Goal: Check status

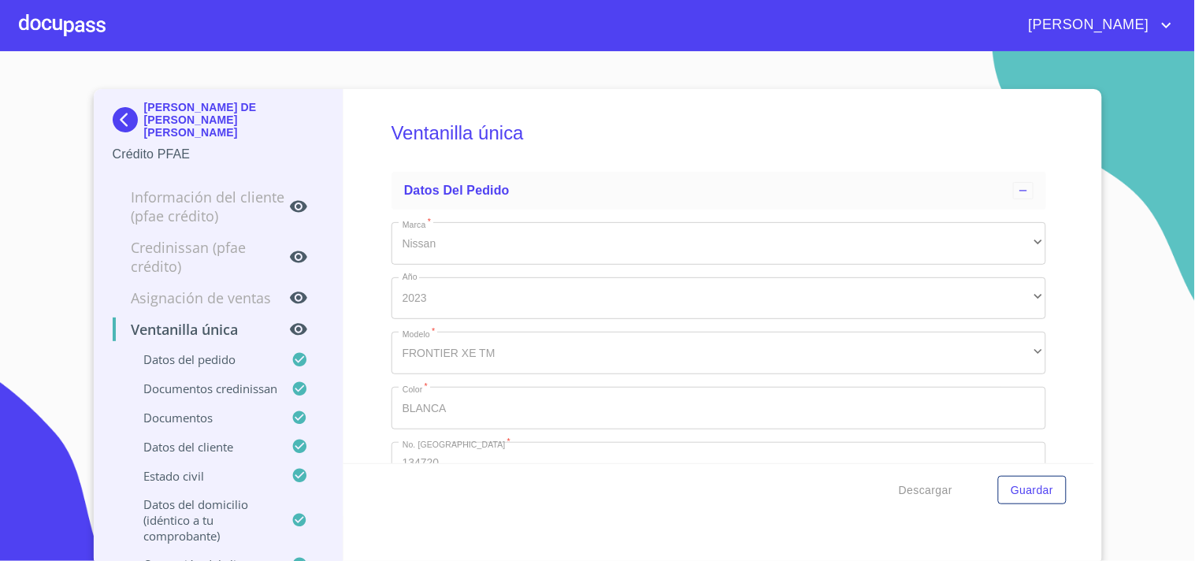
click at [53, 30] on div at bounding box center [62, 25] width 87 height 50
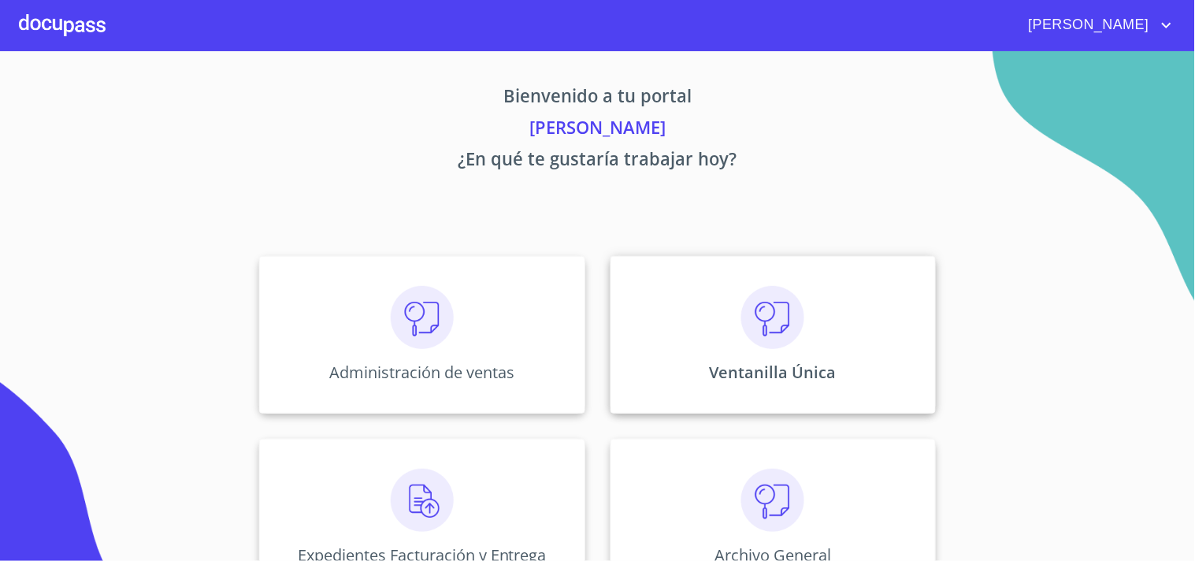
click at [807, 372] on p "Ventanilla Única" at bounding box center [773, 372] width 127 height 21
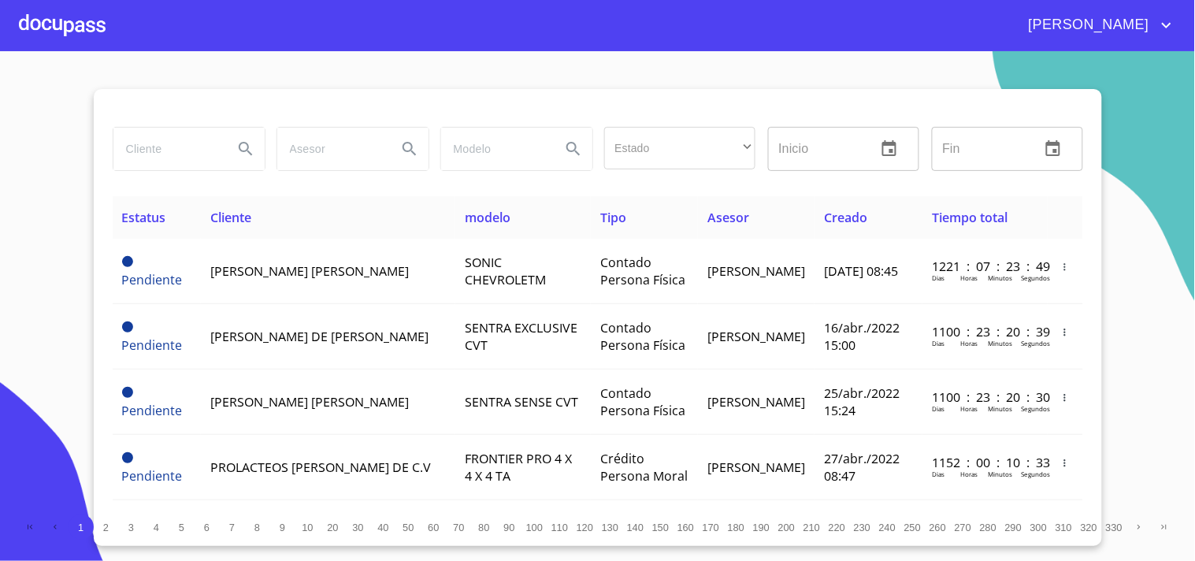
click at [174, 148] on input "search" at bounding box center [166, 149] width 107 height 43
type input "[PERSON_NAME]"
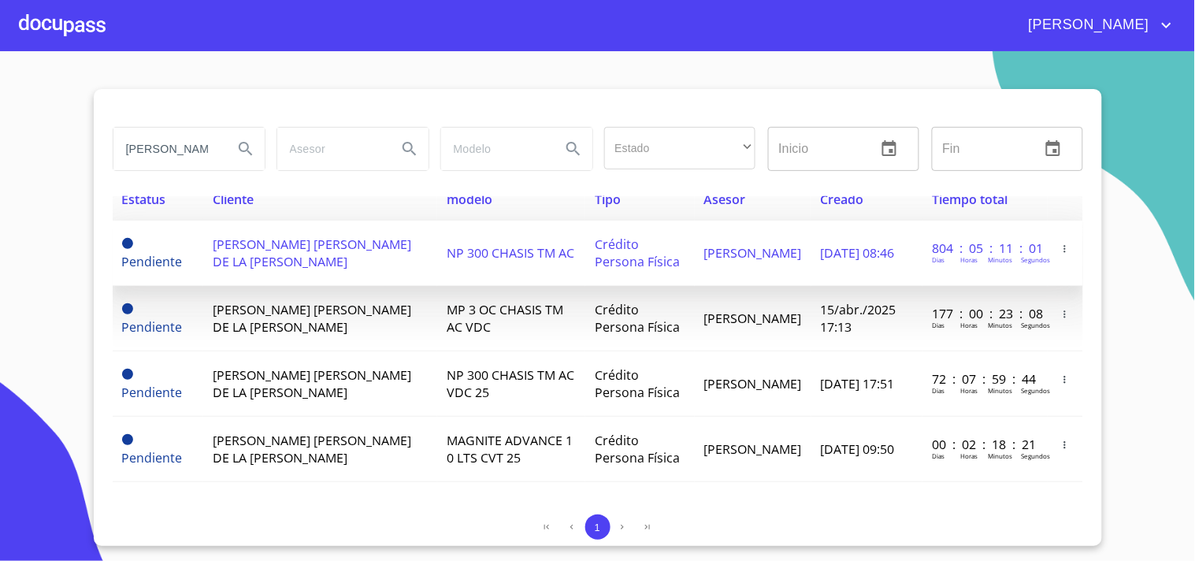
scroll to position [22, 0]
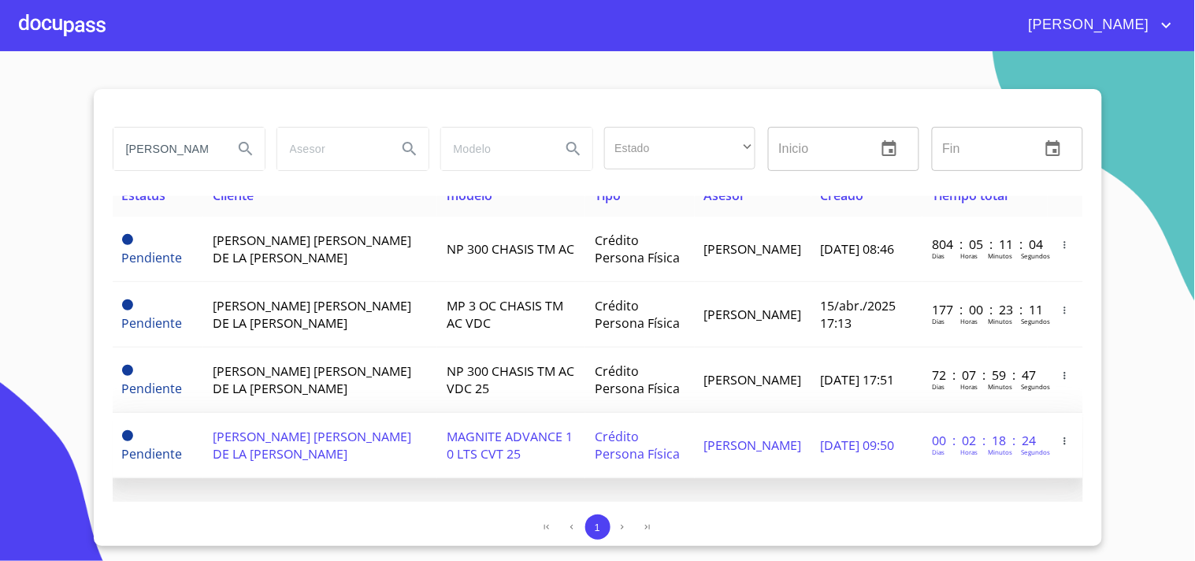
click at [539, 421] on td "MAGNITE ADVANCE 1 0 LTS CVT 25" at bounding box center [511, 445] width 148 height 65
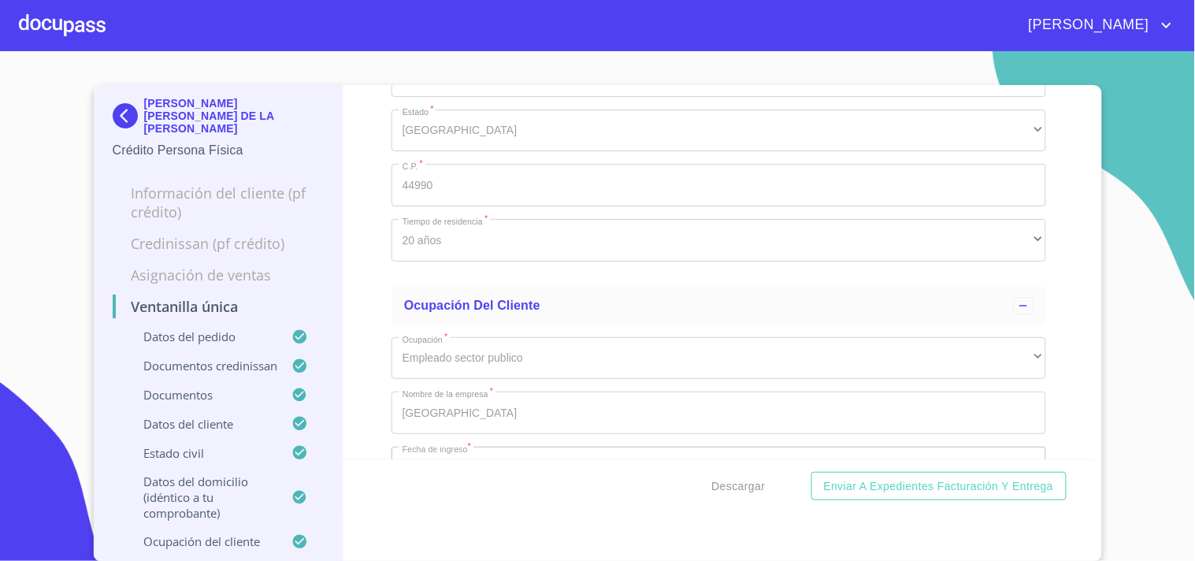
scroll to position [5953, 0]
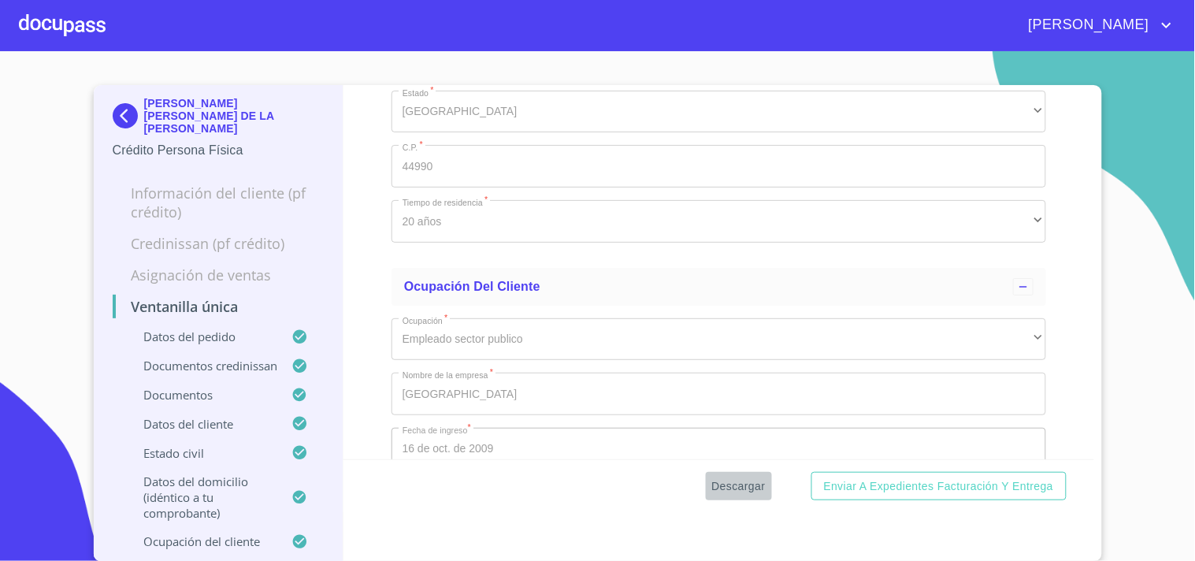
click at [736, 490] on span "Descargar" at bounding box center [739, 487] width 54 height 20
click at [1058, 203] on div "Ventanilla única Datos del pedido Marca   * Nissan ​ Año 2025 ​ Color   * xx ​ …" at bounding box center [719, 272] width 751 height 374
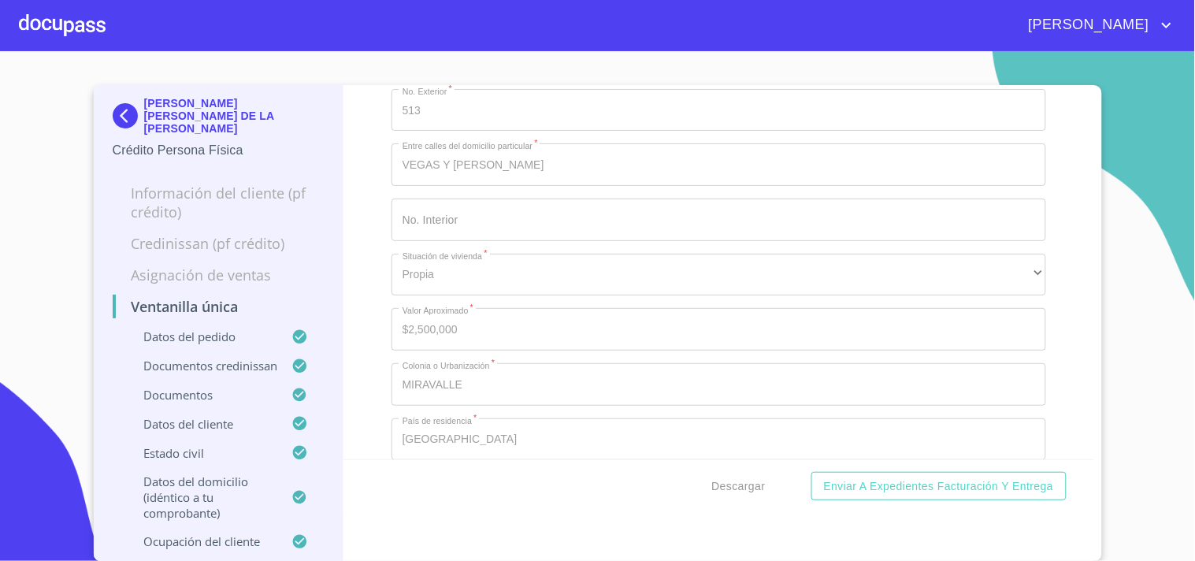
scroll to position [5077, 0]
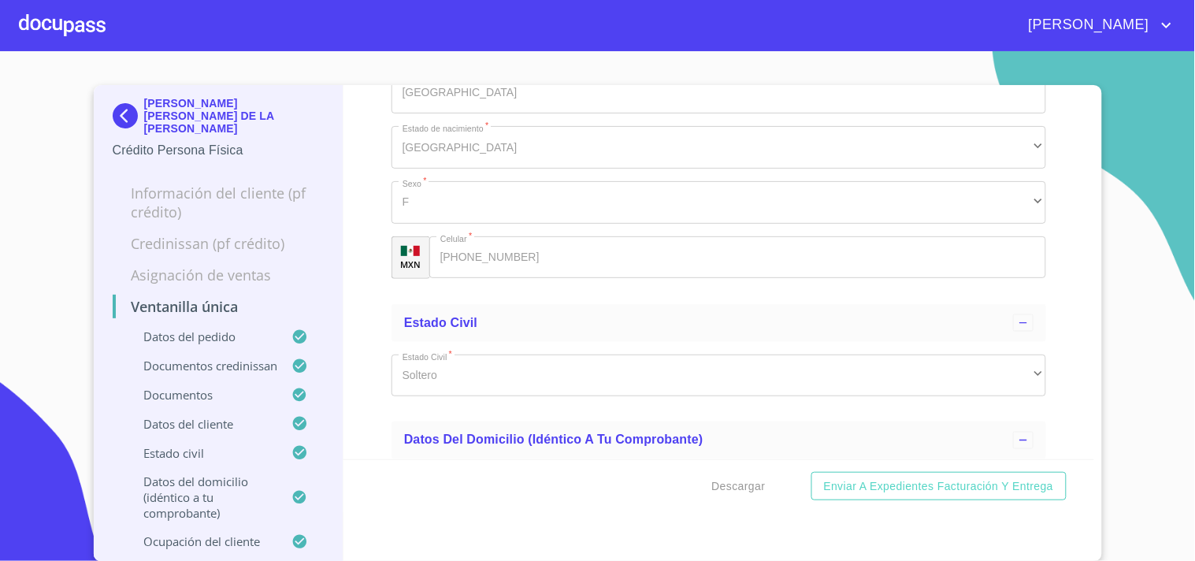
click at [80, 30] on div at bounding box center [62, 25] width 87 height 50
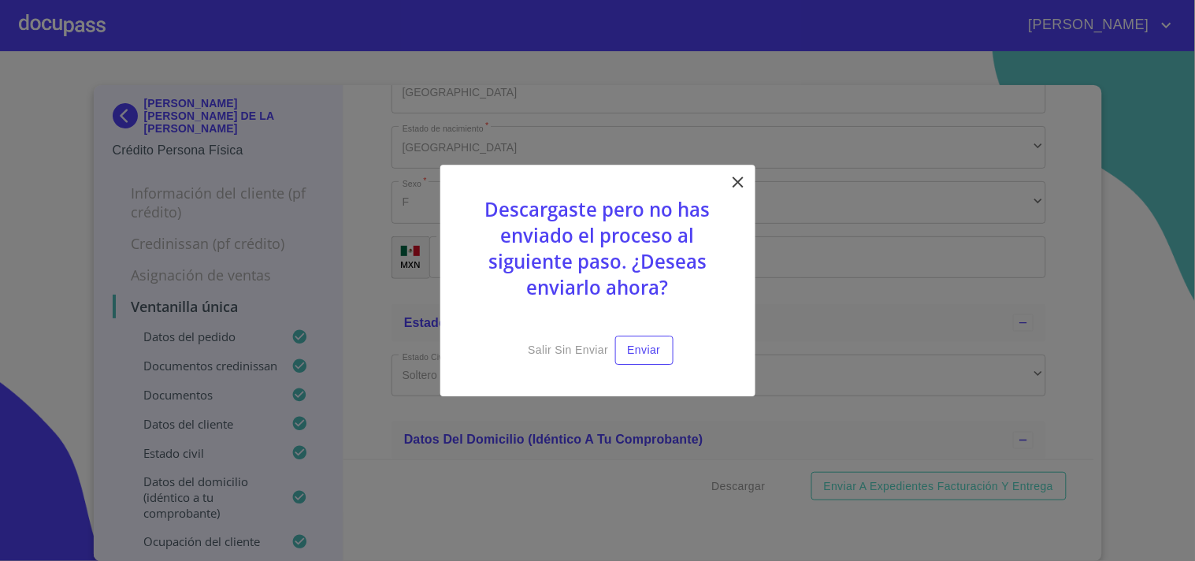
click at [749, 179] on div "Descargaste pero no has enviado el proceso al siguiente paso. ¿Deseas enviarlo …" at bounding box center [597, 281] width 315 height 232
drag, startPoint x: 723, startPoint y: 180, endPoint x: 730, endPoint y: 181, distance: 8.0
click at [730, 181] on div "Descargaste pero no has enviado el proceso al siguiente paso. ¿Deseas enviarlo …" at bounding box center [597, 281] width 315 height 232
click at [735, 183] on icon at bounding box center [738, 182] width 19 height 19
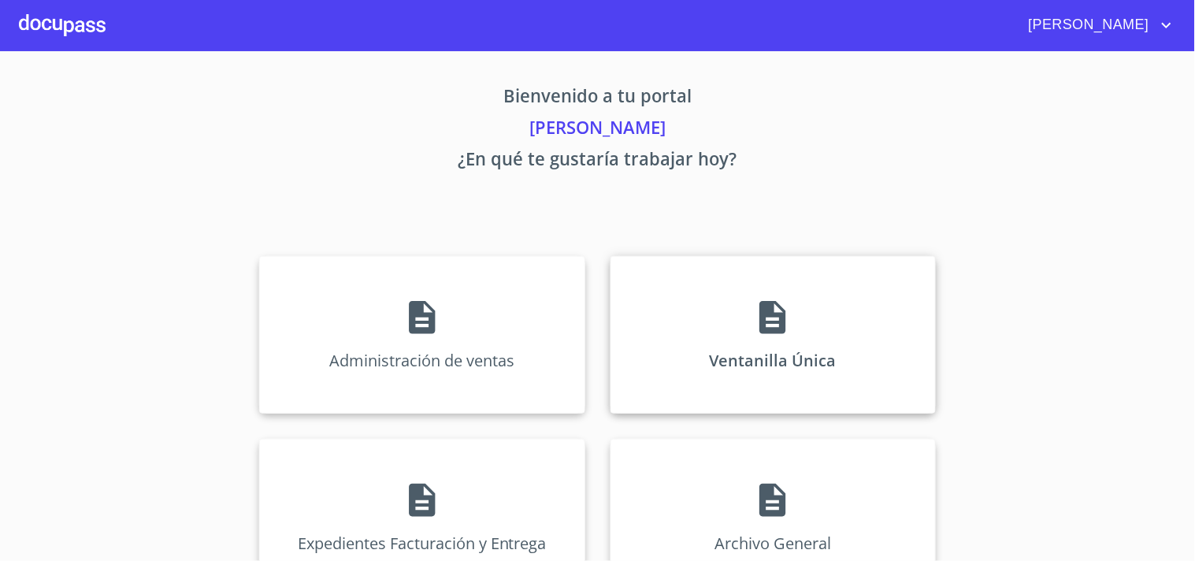
click at [738, 358] on div "Ventanilla Única" at bounding box center [773, 335] width 325 height 158
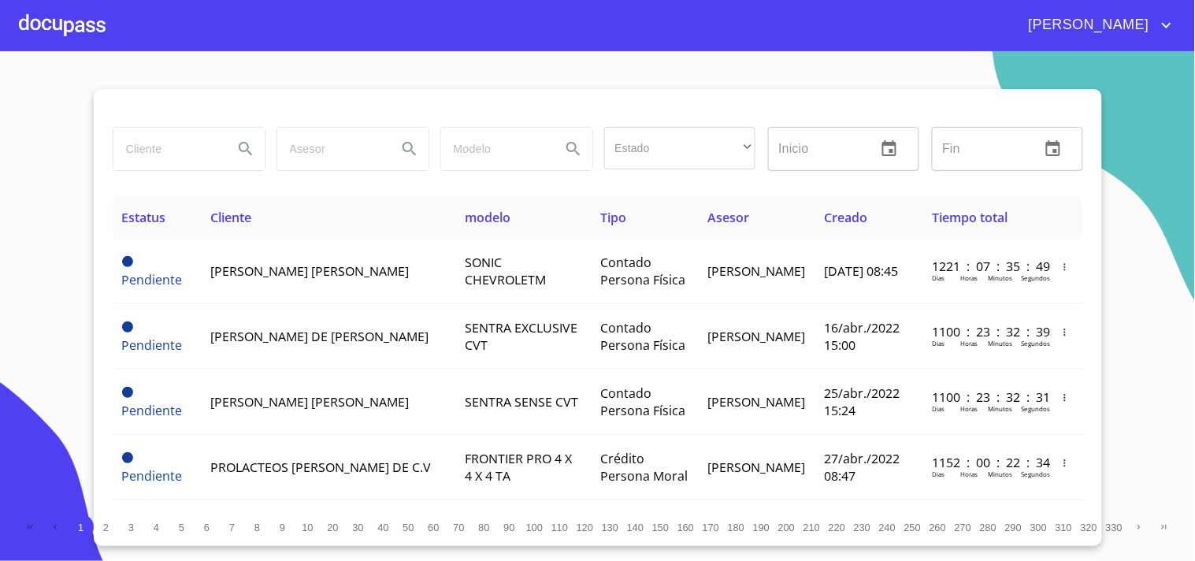
click at [169, 162] on input "search" at bounding box center [166, 149] width 107 height 43
type input "lopez de la cruz"
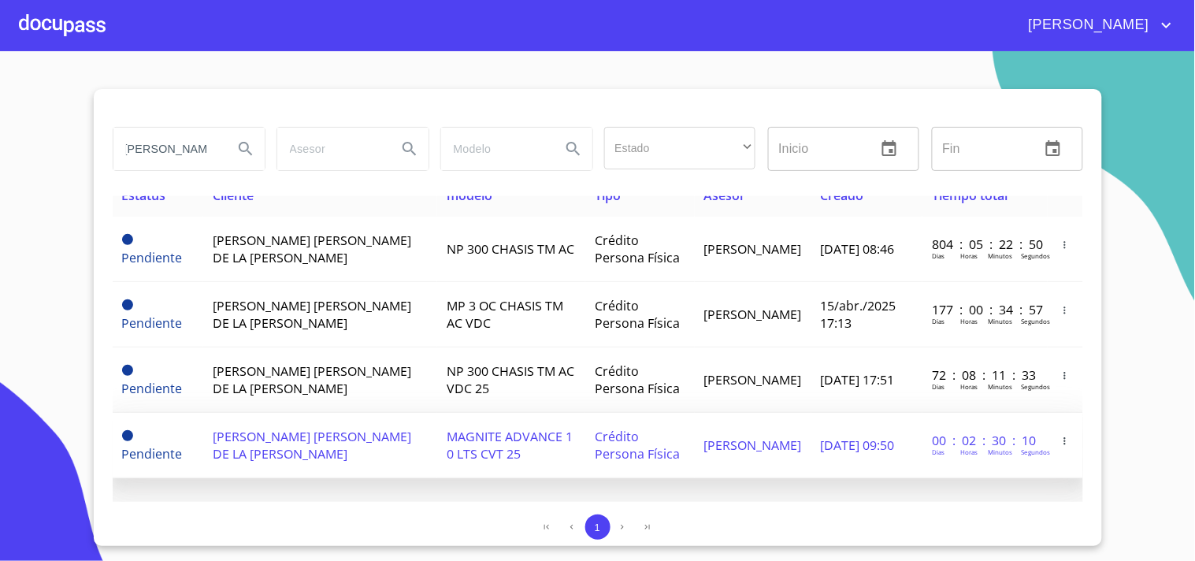
scroll to position [0, 0]
click at [332, 431] on span "ROSA LETICIA LOPEZ DE LA CRUZ" at bounding box center [312, 445] width 199 height 35
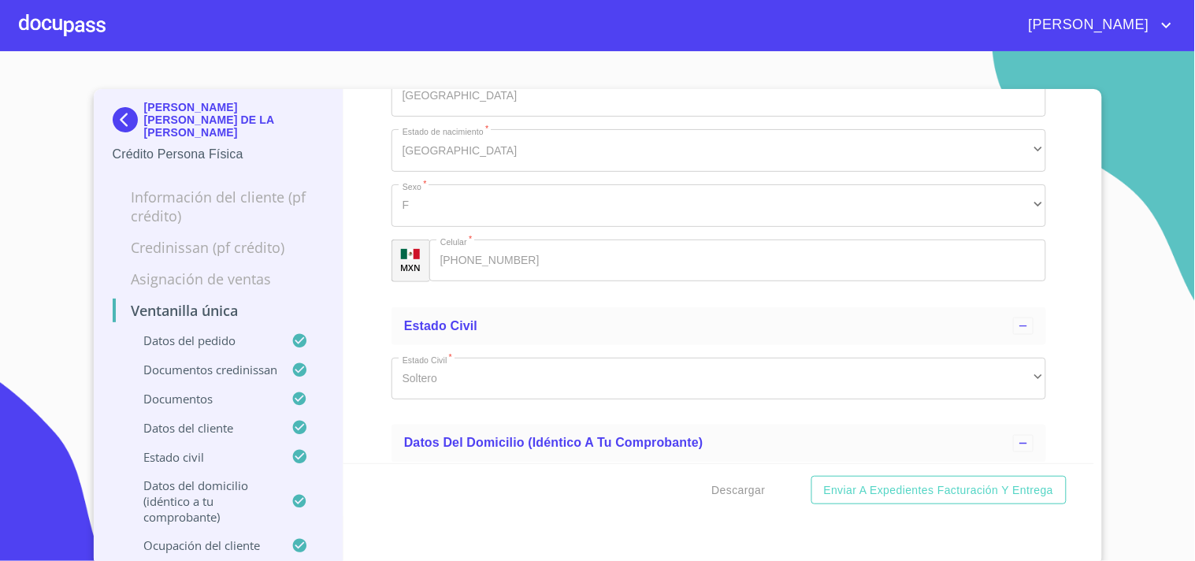
scroll to position [5077, 0]
click at [56, 29] on div at bounding box center [62, 25] width 87 height 50
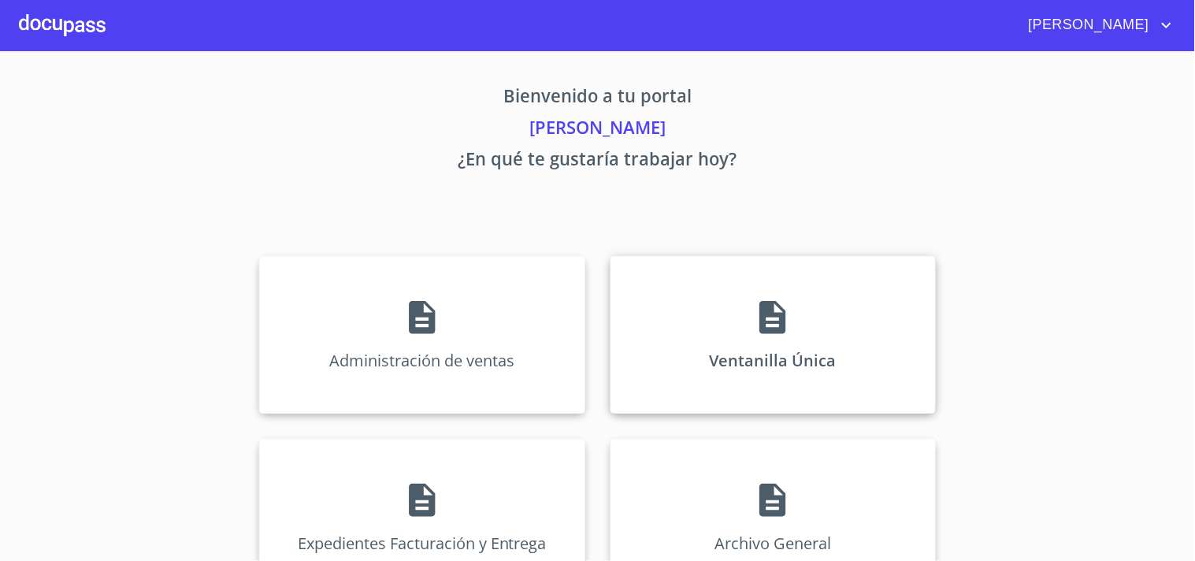
click at [824, 365] on div "Ventanilla Única" at bounding box center [773, 335] width 325 height 158
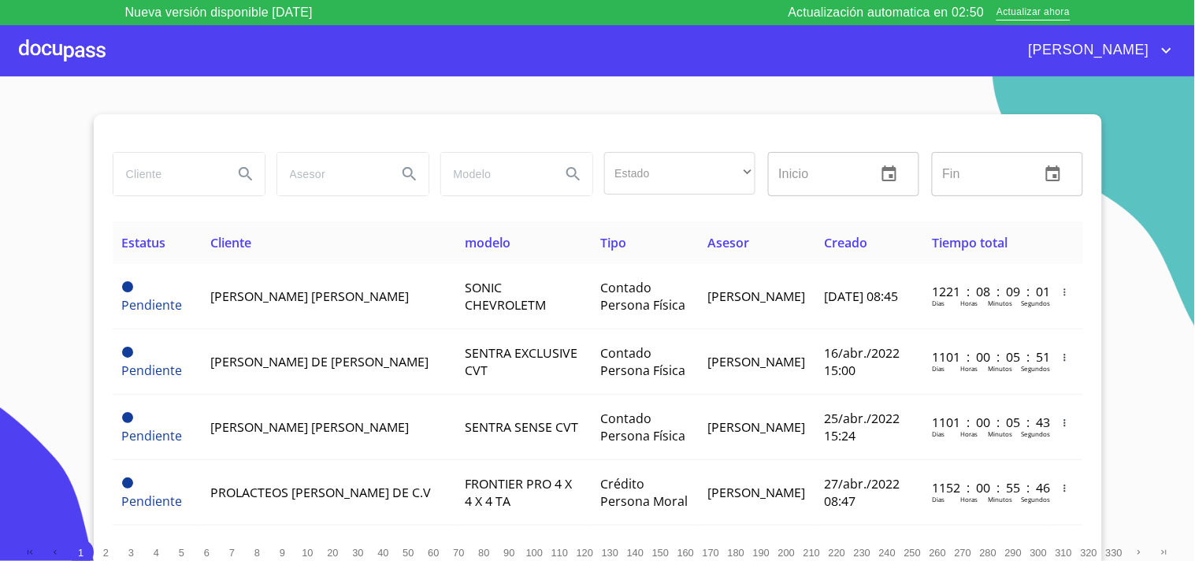
click at [176, 162] on input "search" at bounding box center [166, 174] width 107 height 43
type input "j"
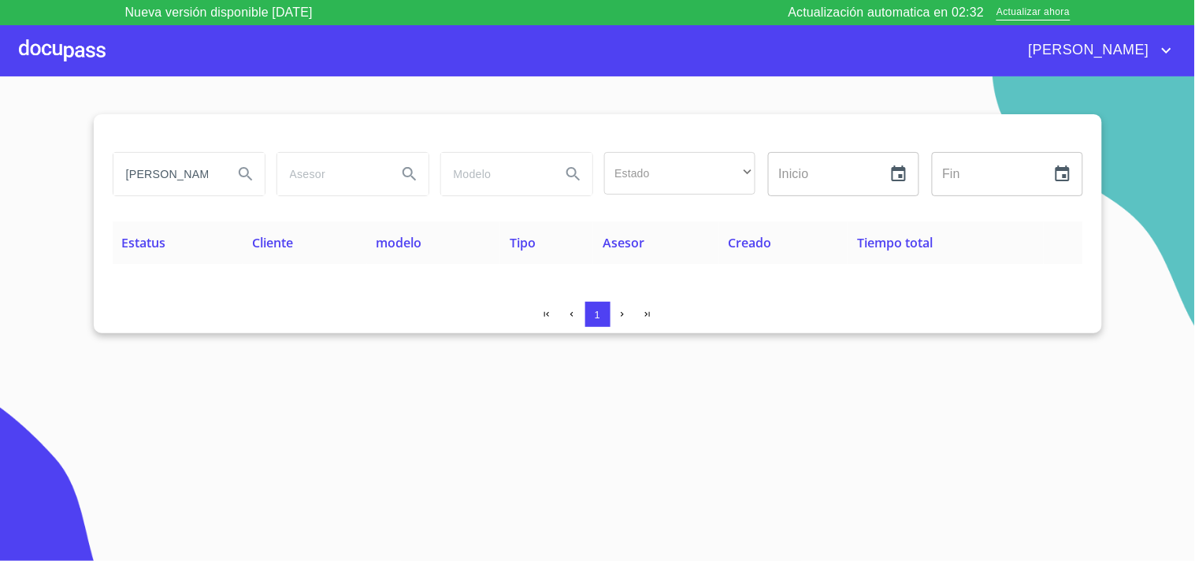
drag, startPoint x: 208, startPoint y: 184, endPoint x: 37, endPoint y: 202, distance: 172.0
click at [37, 202] on section "GRACIA GARCIA Estado ​ ​ Inicio ​ Fin ​ Estatus Cliente modelo Tipo Asesor Crea…" at bounding box center [597, 331] width 1195 height 510
type input "G"
type input "[PERSON_NAME]"
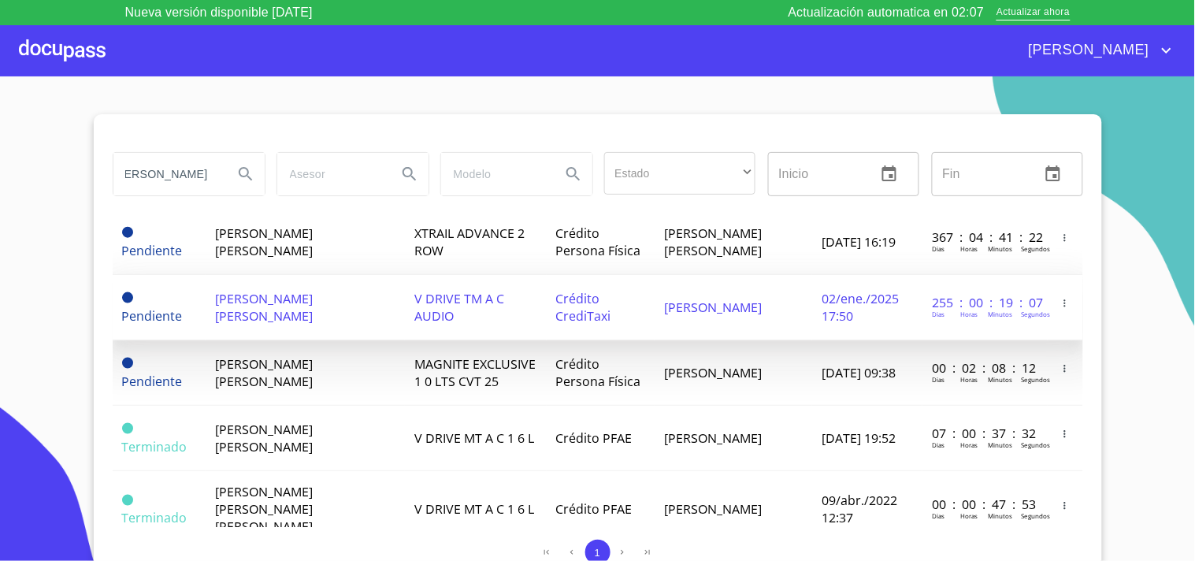
scroll to position [0, 0]
click at [596, 381] on td "Crédito Persona Física" at bounding box center [601, 372] width 109 height 65
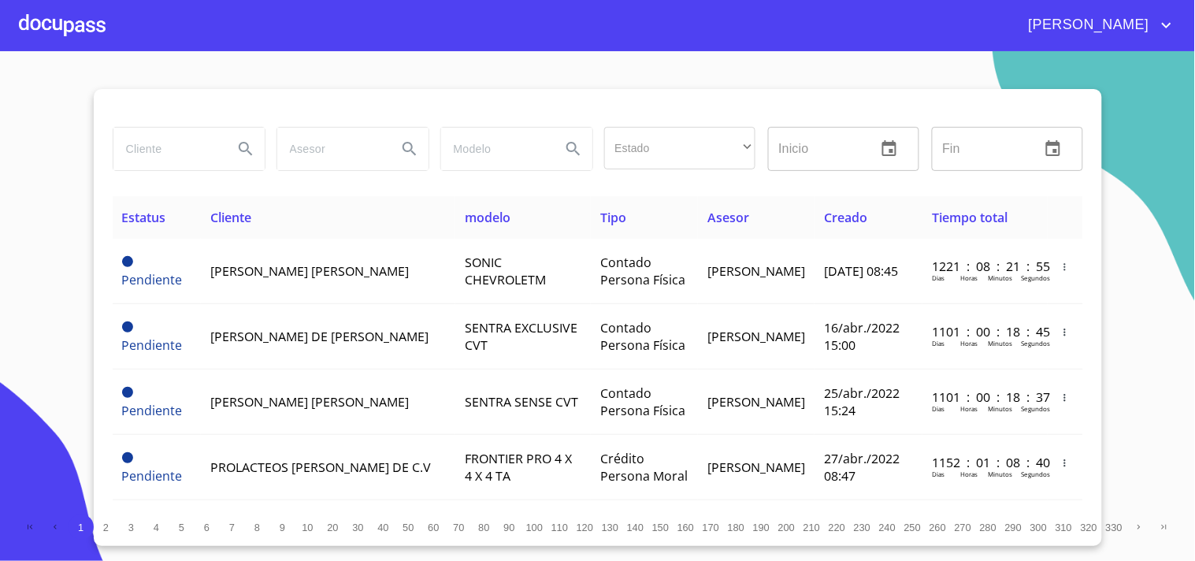
click at [158, 150] on input "search" at bounding box center [166, 149] width 107 height 43
type input "[PERSON_NAME]"
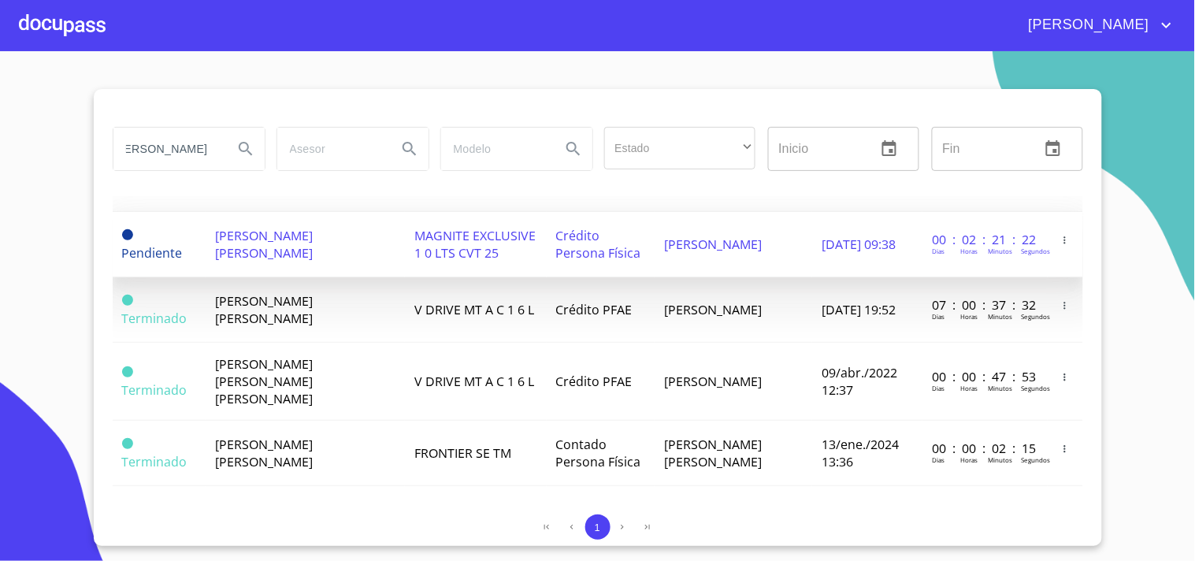
scroll to position [589, 0]
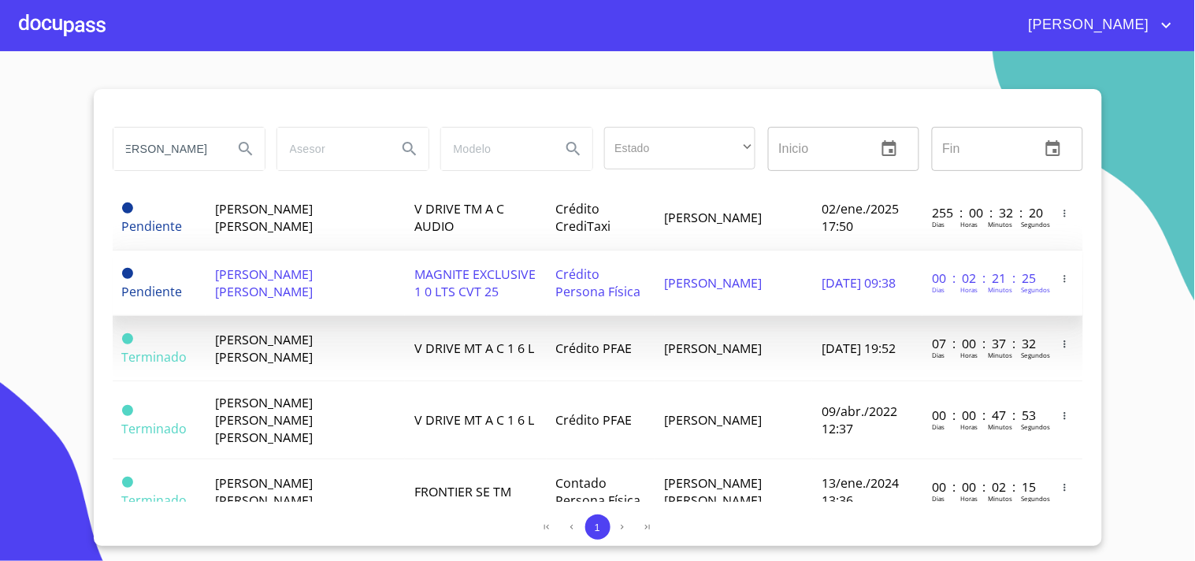
click at [567, 282] on span "Crédito Persona Física" at bounding box center [598, 283] width 85 height 35
